Goal: Task Accomplishment & Management: Use online tool/utility

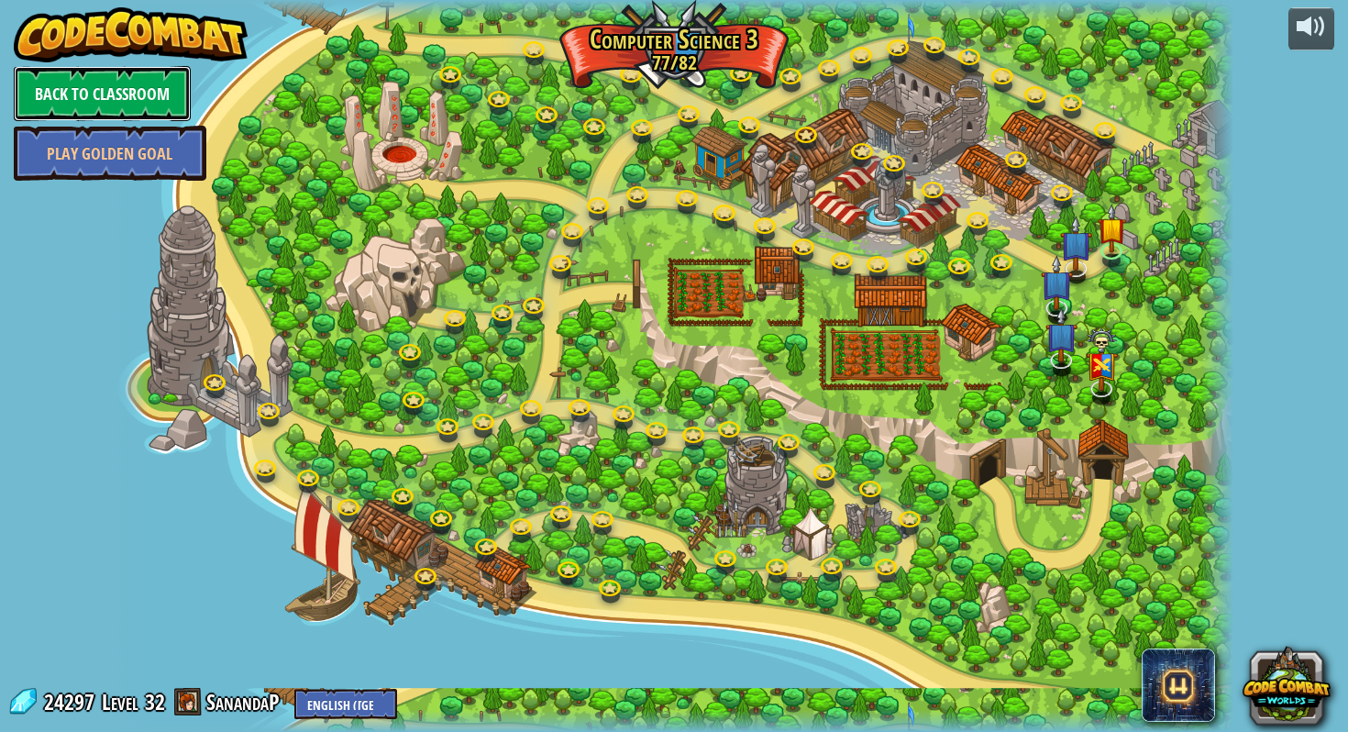
click at [128, 90] on link "Back to Classroom" at bounding box center [102, 93] width 177 height 55
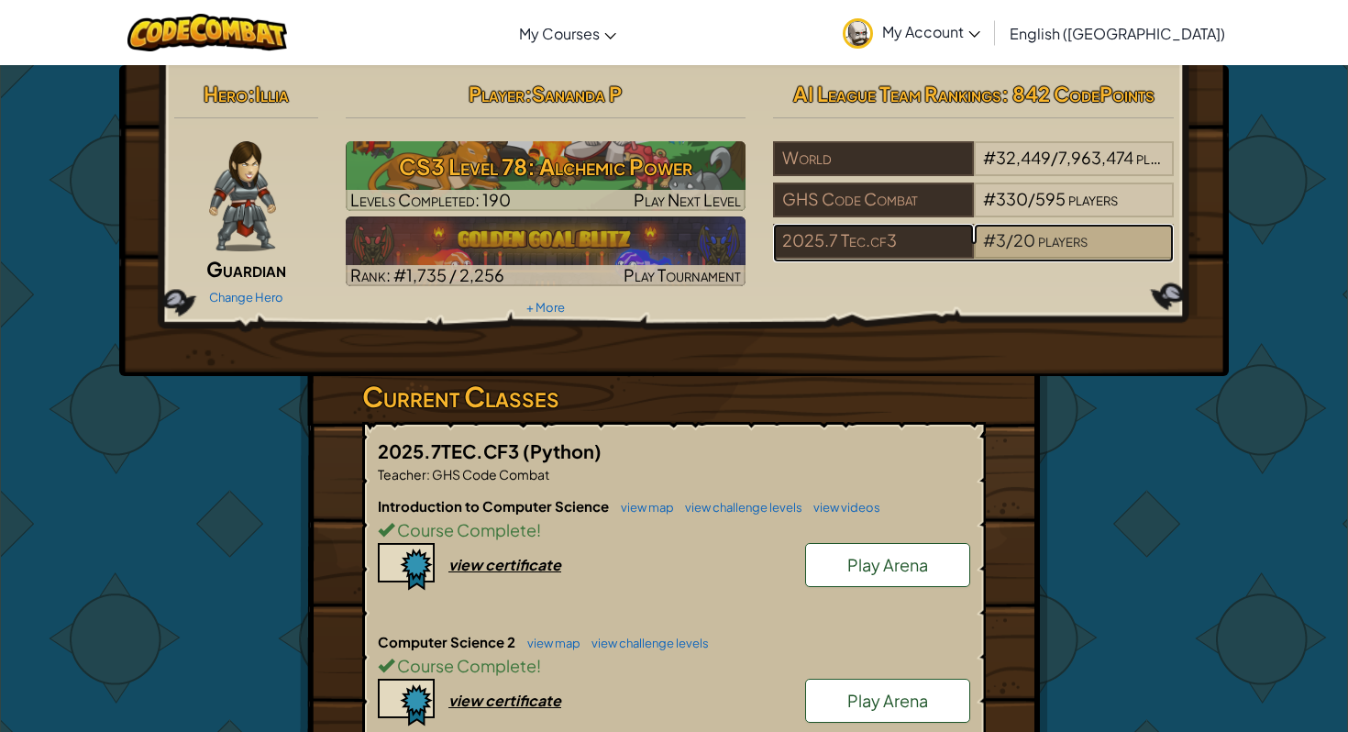
click at [1026, 248] on span "20" at bounding box center [1025, 239] width 22 height 21
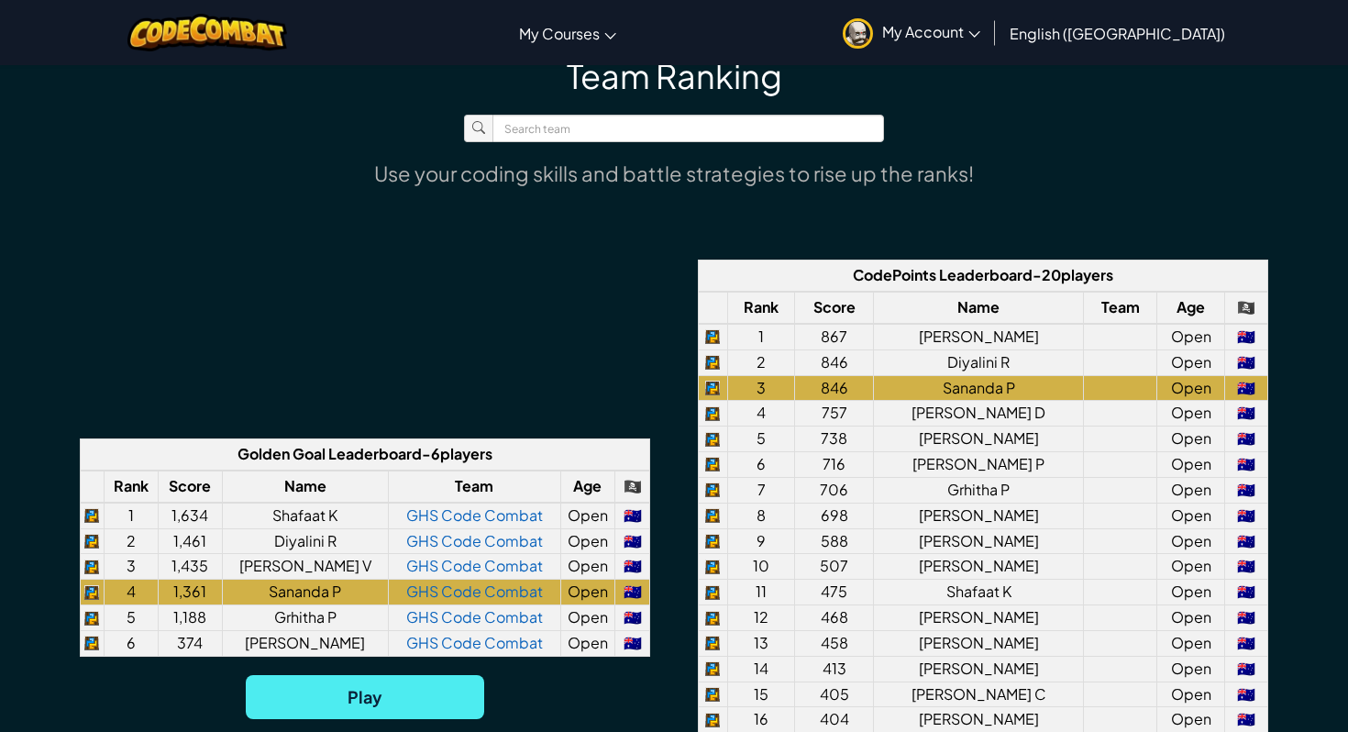
scroll to position [1209, 0]
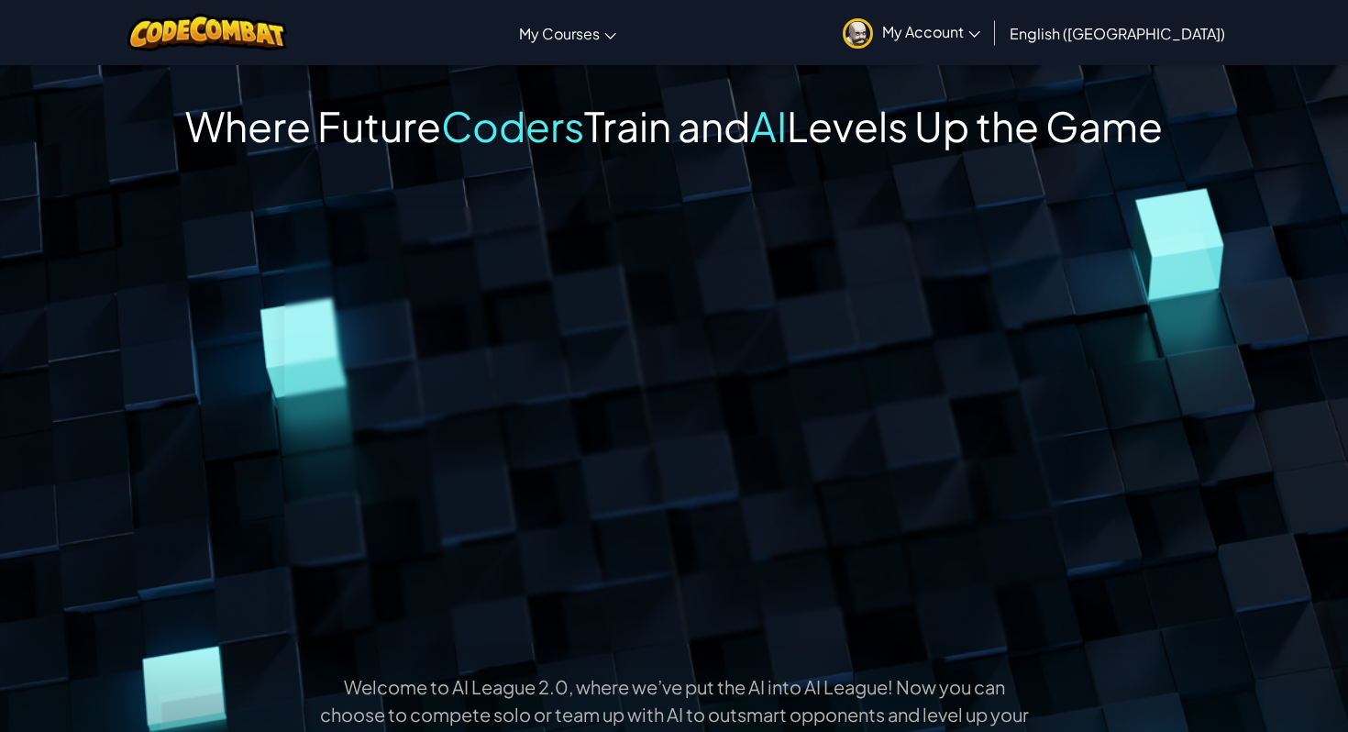
scroll to position [1209, 0]
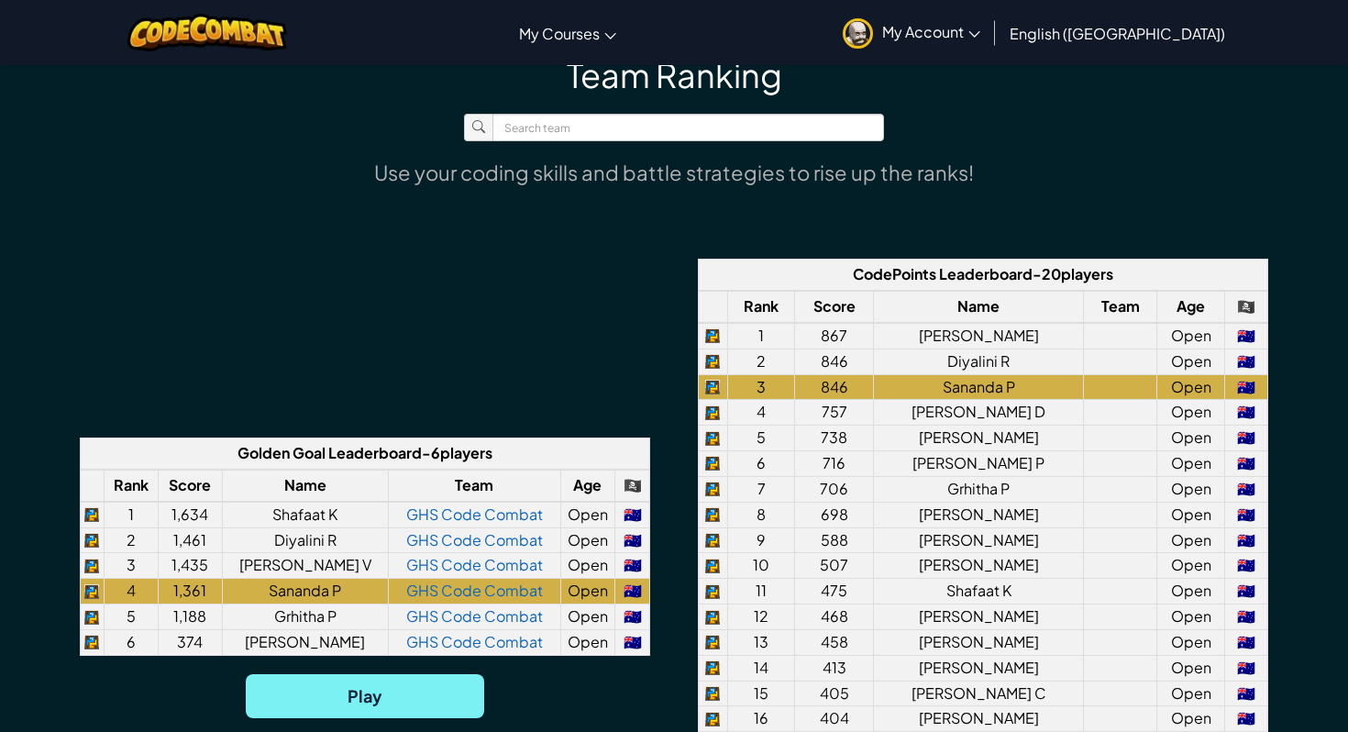
click at [415, 692] on span "Play" at bounding box center [365, 696] width 239 height 44
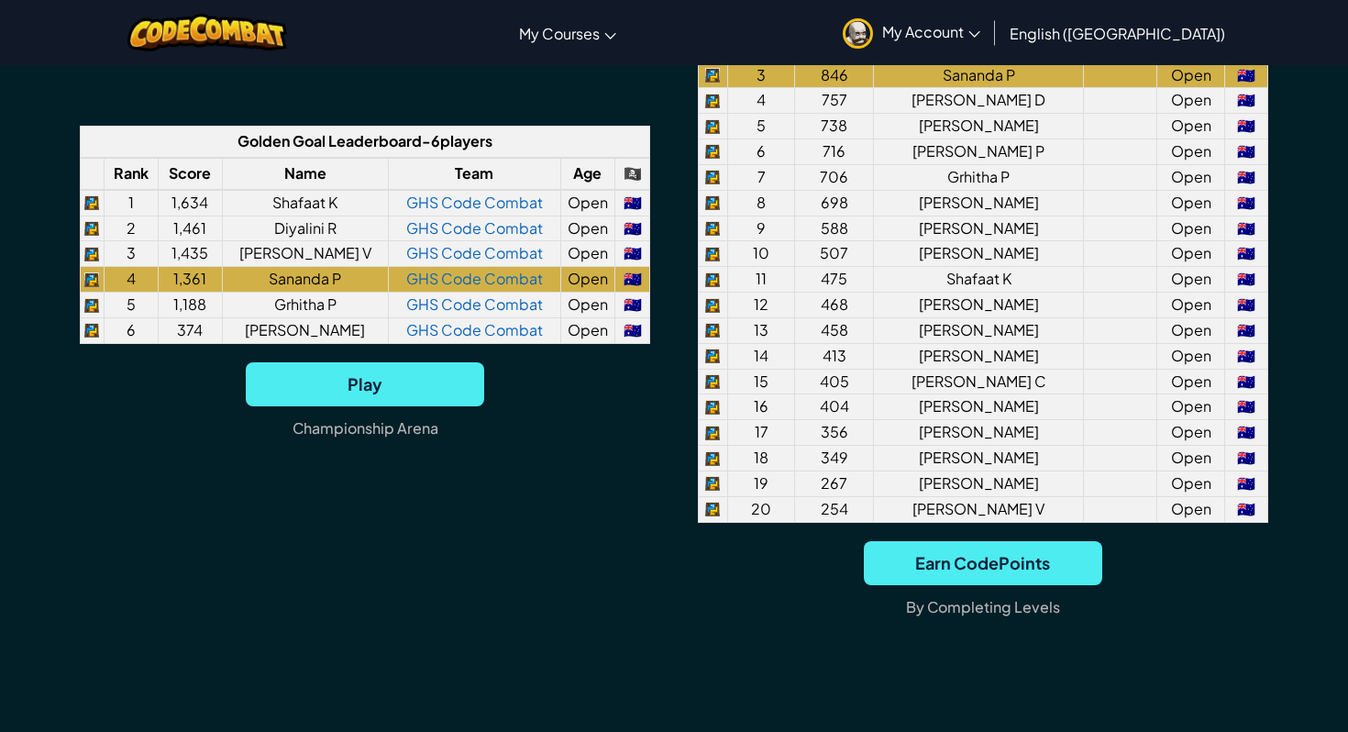
scroll to position [1526, 0]
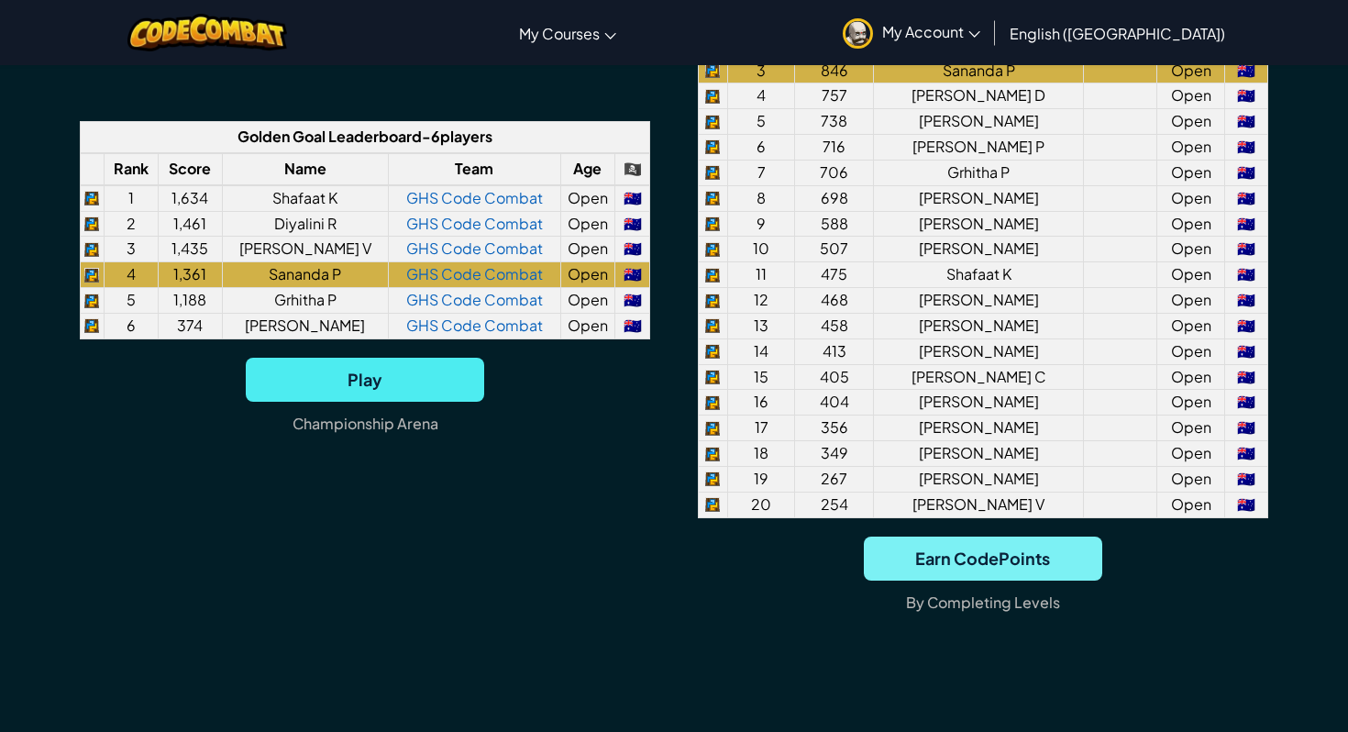
click at [1030, 561] on span "Earn CodePoints" at bounding box center [983, 559] width 239 height 44
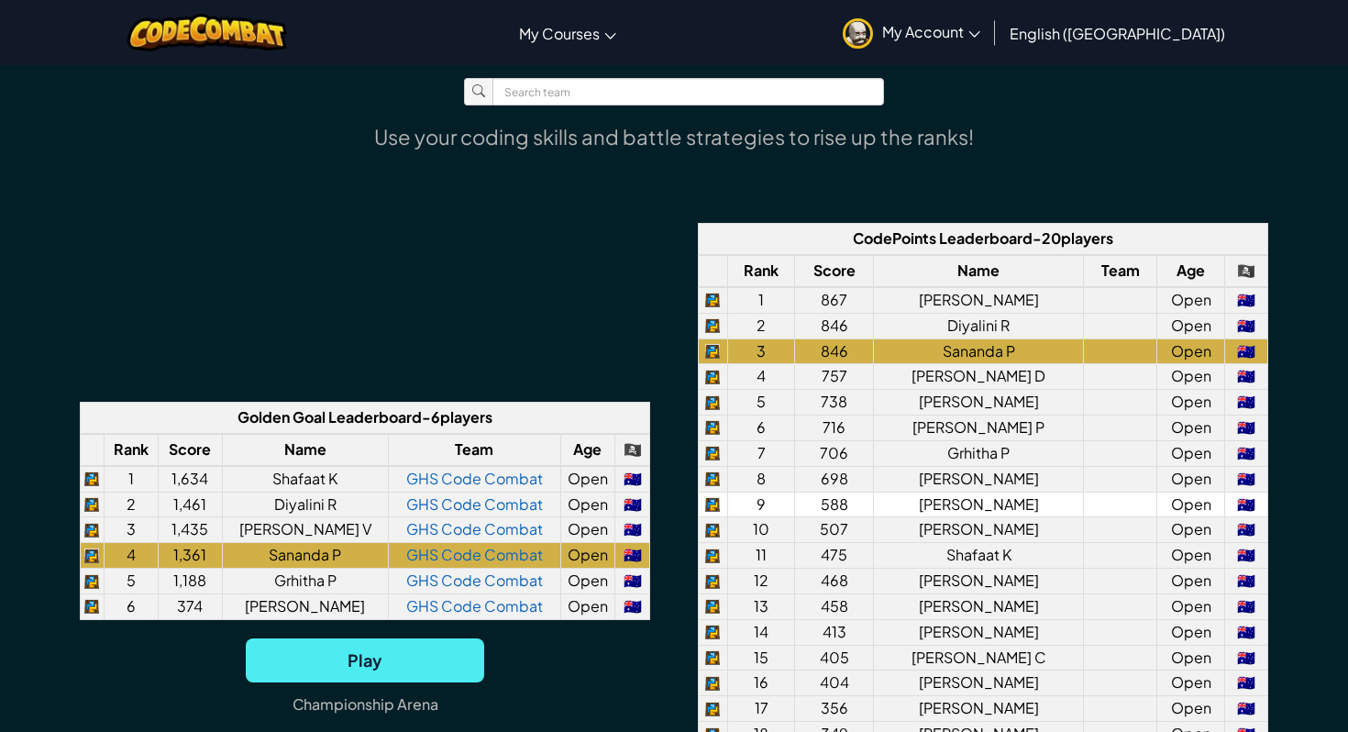
scroll to position [1226, 0]
